Goal: Navigation & Orientation: Go to known website

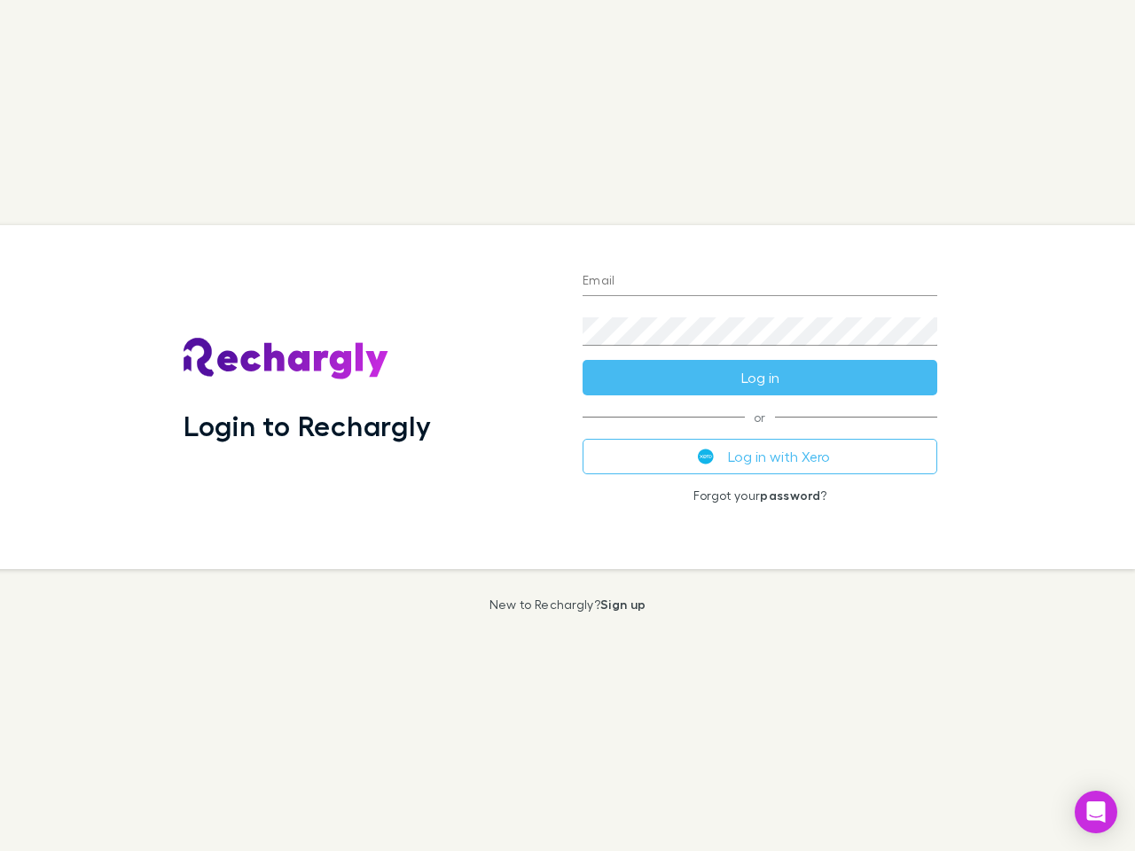
click at [567, 425] on div "Login to Rechargly" at bounding box center [368, 397] width 399 height 344
click at [760, 282] on input "Email" at bounding box center [759, 282] width 355 height 28
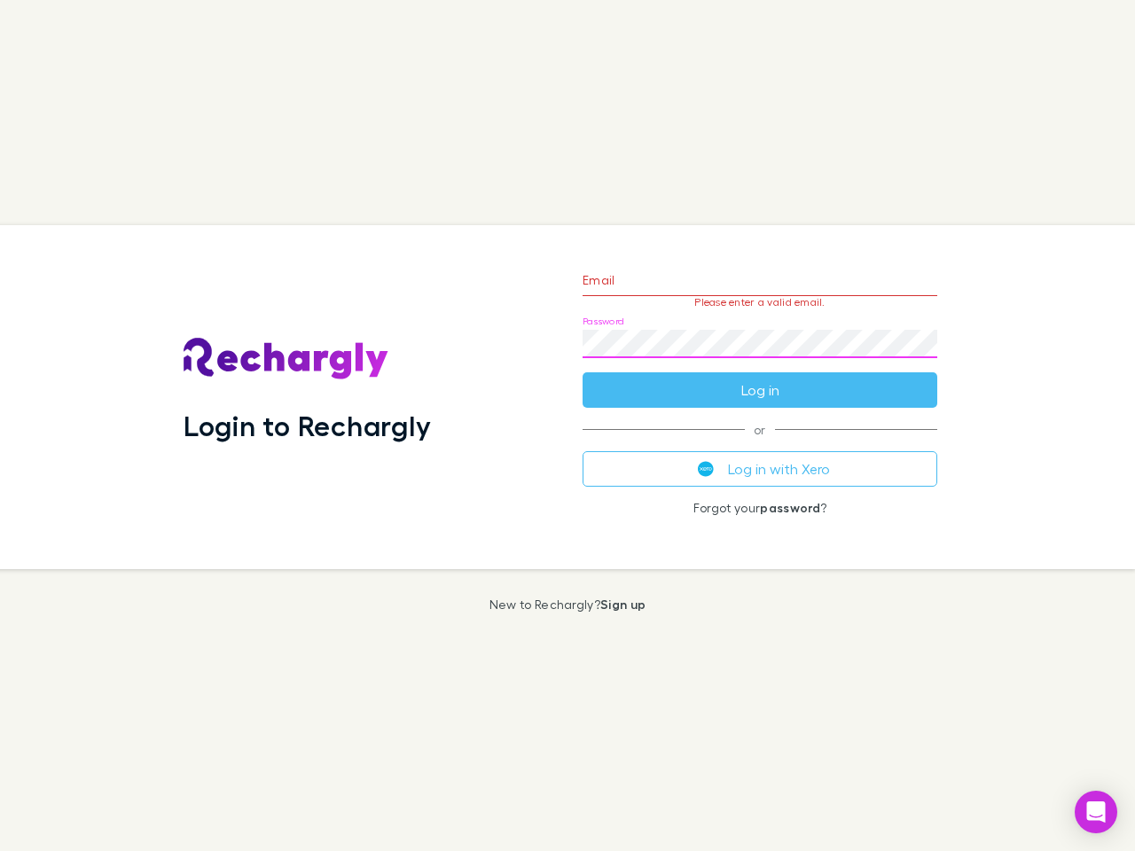
click at [760, 378] on form "Email Please enter a valid email. Password Log in" at bounding box center [759, 331] width 355 height 154
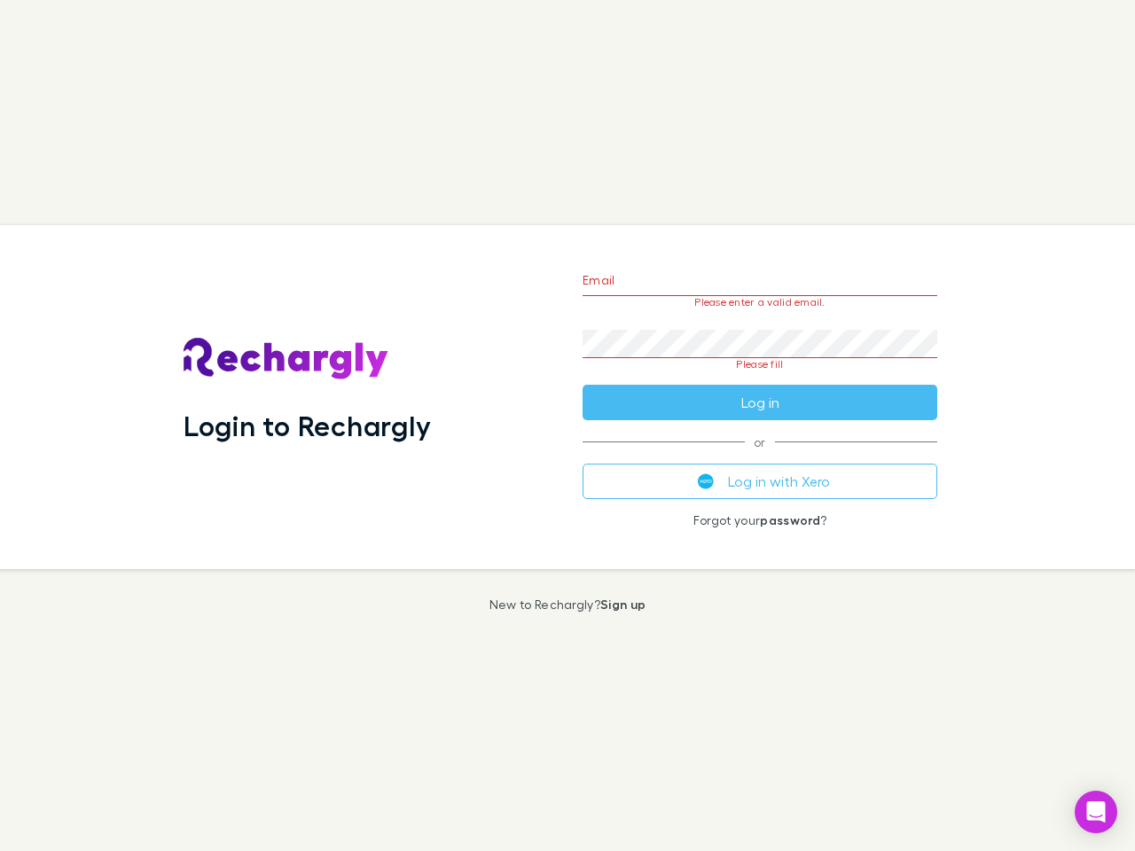
click at [760, 457] on div "Email Please enter a valid email. Password Please fill Log in or Log in with Xe…" at bounding box center [759, 397] width 383 height 344
click at [1096, 812] on icon "Open Intercom Messenger" at bounding box center [1096, 811] width 19 height 21
